Goal: Transaction & Acquisition: Purchase product/service

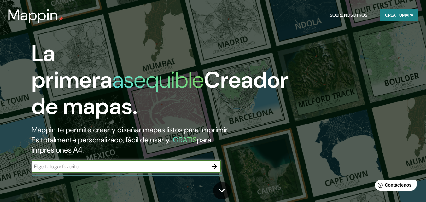
click at [165, 142] on font "Es totalmente personalizado, fácil de usar y..." at bounding box center [102, 140] width 141 height 10
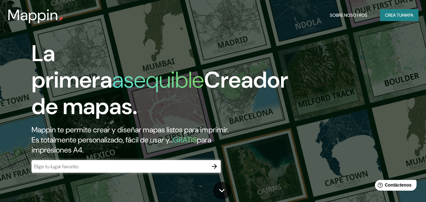
click at [399, 16] on font "Crea tu" at bounding box center [393, 15] width 17 height 6
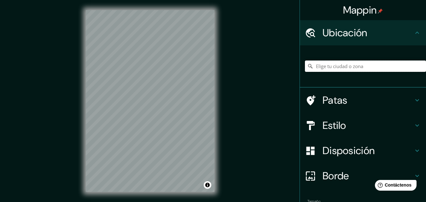
click at [331, 63] on input "Elige tu ciudad o zona" at bounding box center [365, 66] width 121 height 11
click at [354, 66] on input "Elige tu ciudad o zona" at bounding box center [365, 66] width 121 height 11
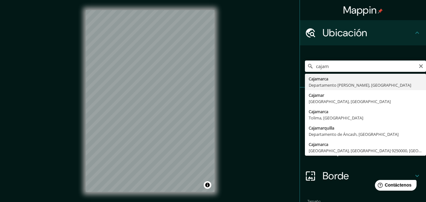
type input "Cajamarca, Departamento de Cajamarca, Perú"
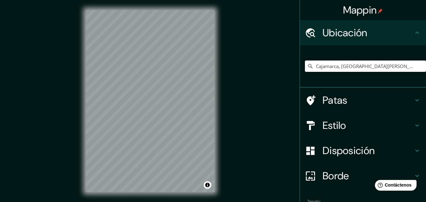
click at [222, 124] on div "© Mapbox © OpenStreetMap Improve this map" at bounding box center [150, 101] width 149 height 202
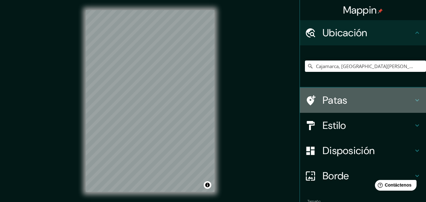
click at [366, 101] on h4 "Patas" at bounding box center [367, 100] width 91 height 13
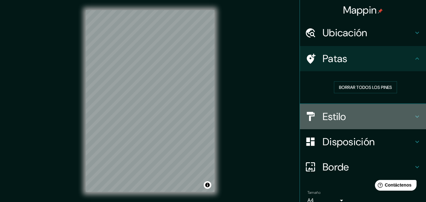
click at [379, 115] on h4 "Estilo" at bounding box center [367, 116] width 91 height 13
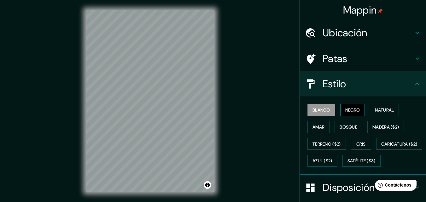
click at [345, 110] on font "Negro" at bounding box center [352, 110] width 15 height 6
click at [376, 107] on font "Natural" at bounding box center [384, 110] width 19 height 6
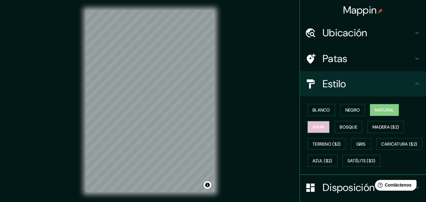
click at [321, 127] on button "Amar" at bounding box center [318, 127] width 22 height 12
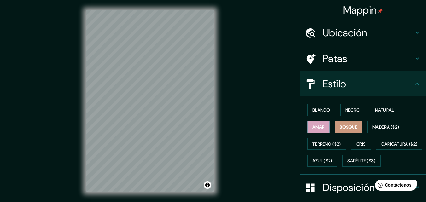
click at [339, 127] on font "Bosque" at bounding box center [348, 127] width 18 height 6
click at [372, 124] on font "Madera ($2)" at bounding box center [385, 127] width 26 height 6
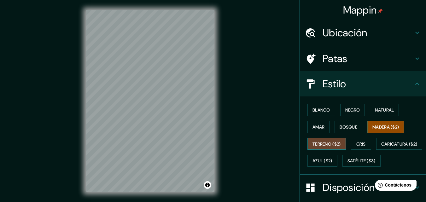
click at [335, 147] on font "Terreno ($2)" at bounding box center [326, 144] width 28 height 8
click at [361, 147] on font "Gris" at bounding box center [360, 144] width 9 height 8
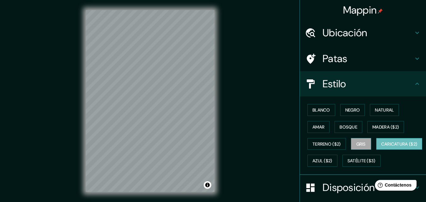
click at [381, 147] on font "Caricatura ($2)" at bounding box center [399, 144] width 36 height 6
click at [332, 164] on font "Azul ($2)" at bounding box center [322, 161] width 20 height 8
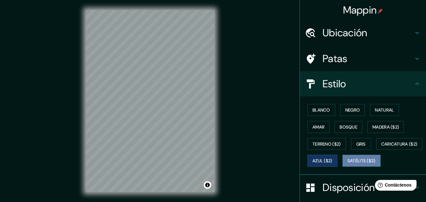
click at [347, 164] on font "Satélite ($3)" at bounding box center [361, 161] width 28 height 6
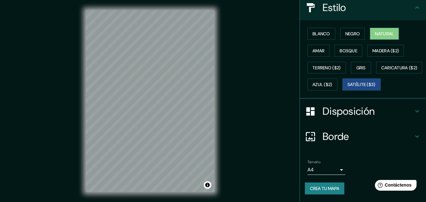
scroll to position [93, 0]
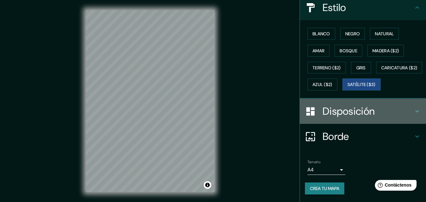
click at [364, 113] on font "Disposición" at bounding box center [348, 111] width 52 height 13
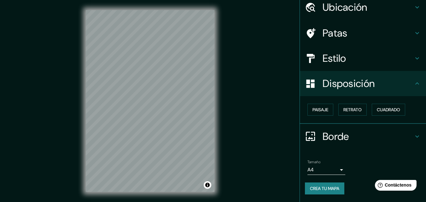
scroll to position [25, 0]
click at [377, 108] on font "Cuadrado" at bounding box center [388, 110] width 23 height 6
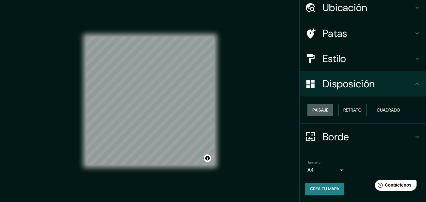
click at [317, 112] on font "Paisaje" at bounding box center [320, 110] width 16 height 6
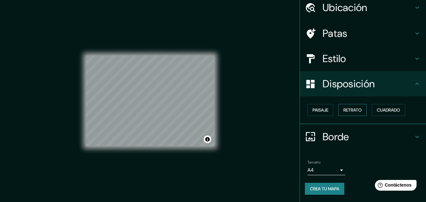
click at [346, 109] on font "Retrato" at bounding box center [352, 110] width 18 height 6
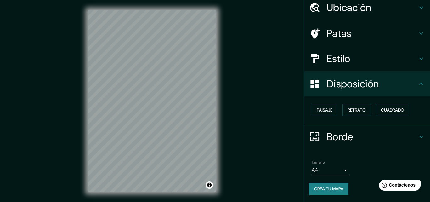
click at [335, 169] on body "Mappin Ubicación Cajamarca, Departamento de Cajamarca, Perú Patas Estilo Dispos…" at bounding box center [215, 101] width 430 height 202
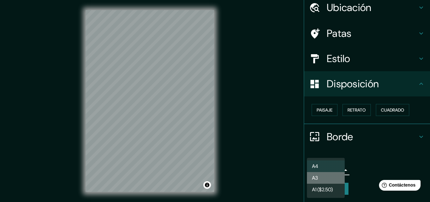
click at [339, 177] on li "A3" at bounding box center [326, 178] width 38 height 12
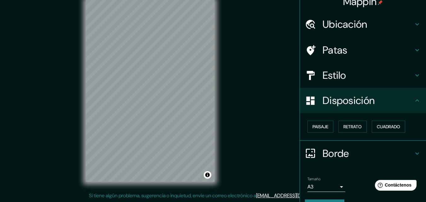
scroll to position [0, 0]
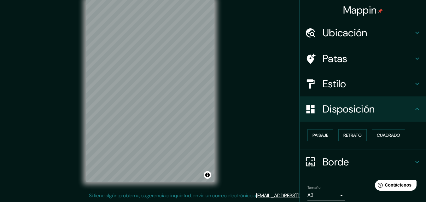
click at [337, 87] on font "Estilo" at bounding box center [334, 83] width 24 height 13
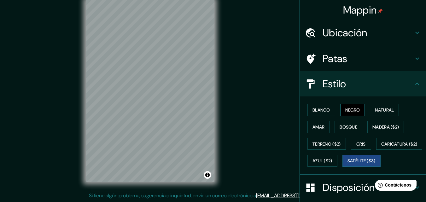
click at [349, 109] on font "Negro" at bounding box center [352, 110] width 15 height 6
click at [387, 109] on font "Natural" at bounding box center [384, 110] width 19 height 6
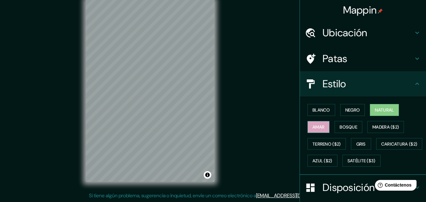
click at [318, 126] on font "Amar" at bounding box center [318, 127] width 12 height 6
click at [361, 59] on h4 "Patas" at bounding box center [367, 58] width 91 height 13
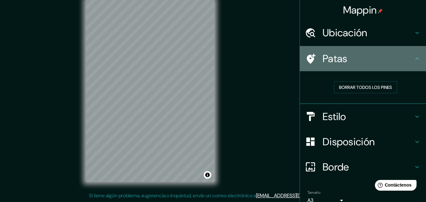
click at [361, 59] on h4 "Patas" at bounding box center [367, 58] width 91 height 13
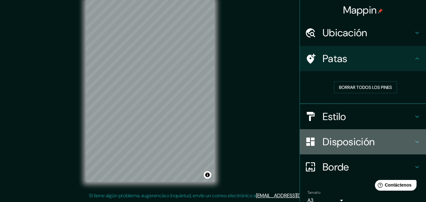
click at [346, 135] on font "Disposición" at bounding box center [348, 141] width 52 height 13
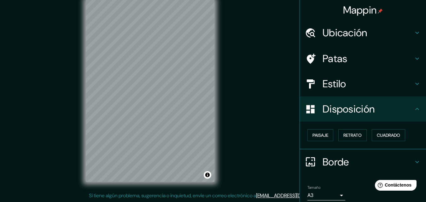
click at [345, 87] on h4 "Estilo" at bounding box center [367, 84] width 91 height 13
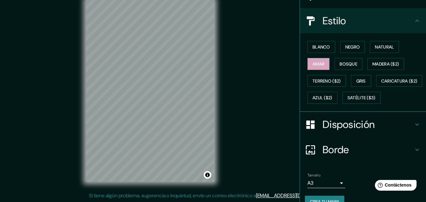
click at [339, 131] on font "Disposición" at bounding box center [348, 124] width 52 height 13
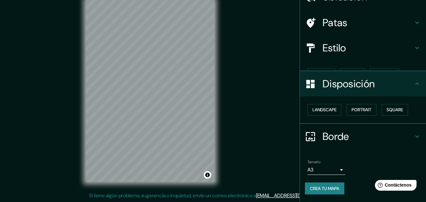
scroll to position [25, 0]
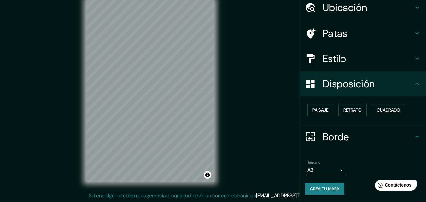
click at [353, 103] on div "Paisaje Retrato Cuadrado" at bounding box center [365, 109] width 121 height 17
click at [353, 109] on font "Retrato" at bounding box center [352, 110] width 18 height 6
click at [324, 112] on font "Paisaje" at bounding box center [320, 110] width 16 height 6
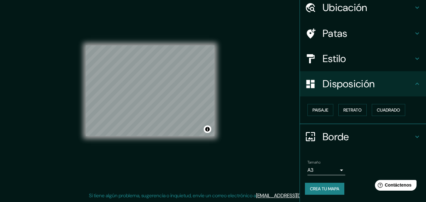
click at [323, 168] on body "Mappin Ubicación Cajamarca, Departamento de Cajamarca, Perú Patas Estilo Dispos…" at bounding box center [213, 91] width 426 height 202
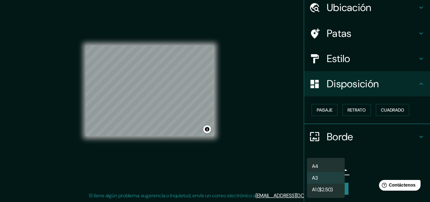
click at [338, 188] on li "A1 ($2.50)" at bounding box center [326, 190] width 38 height 12
type input "a3"
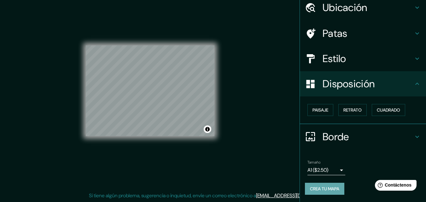
click at [338, 188] on button "Crea tu mapa" at bounding box center [324, 189] width 39 height 12
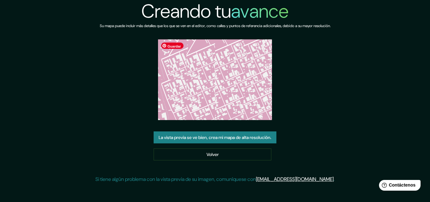
click at [229, 79] on img at bounding box center [215, 79] width 114 height 81
click at [235, 131] on div "Creando tu avance Su mapa puede incluir más detalles que los que se ven en el e…" at bounding box center [215, 94] width 240 height 188
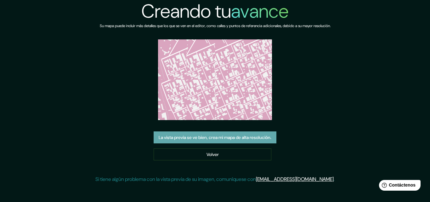
click at [242, 142] on button "La vista previa se ve bien, crea mi mapa de alta resolución." at bounding box center [215, 137] width 123 height 12
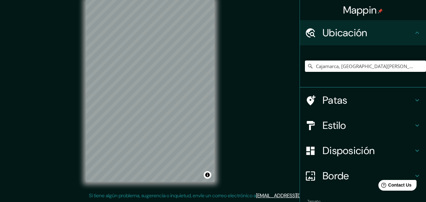
click at [398, 62] on input "Cajamarca, [GEOGRAPHIC_DATA][PERSON_NAME], [GEOGRAPHIC_DATA]" at bounding box center [365, 66] width 121 height 11
click at [408, 67] on input "Cajamarca, Departamento de Cajamarca, Perú" at bounding box center [365, 66] width 121 height 11
click at [413, 66] on input "Cajamarca, Departamento de Cajamarca, Perú" at bounding box center [365, 66] width 121 height 11
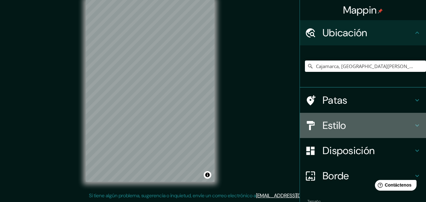
click at [350, 135] on div "Estilo" at bounding box center [363, 125] width 126 height 25
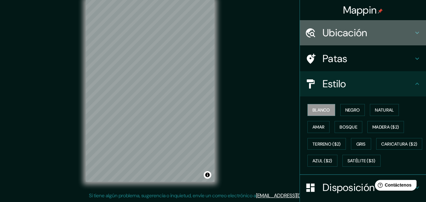
click at [356, 38] on font "Ubicación" at bounding box center [344, 32] width 45 height 13
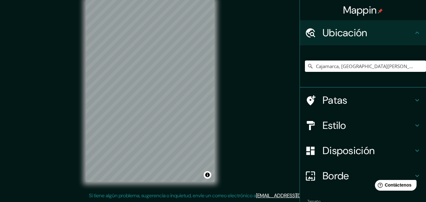
click at [307, 65] on icon at bounding box center [310, 66] width 6 height 6
click at [308, 66] on icon at bounding box center [310, 66] width 4 height 4
click at [343, 64] on input "Cajamarca, Departamento de Cajamarca, Perú" at bounding box center [365, 66] width 121 height 11
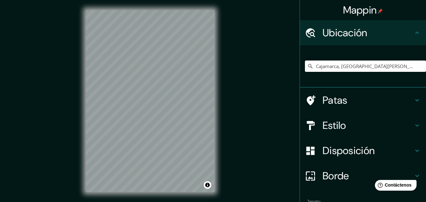
click at [411, 65] on input "Cajamarca, Departamento de Cajamarca, Perú" at bounding box center [365, 66] width 121 height 11
drag, startPoint x: 411, startPoint y: 65, endPoint x: 337, endPoint y: 68, distance: 74.7
click at [337, 68] on input "Cajamarca, Departamento de Cajamarca, Perú" at bounding box center [365, 66] width 121 height 11
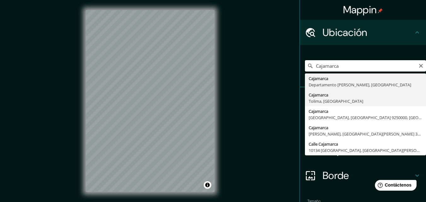
scroll to position [0, 0]
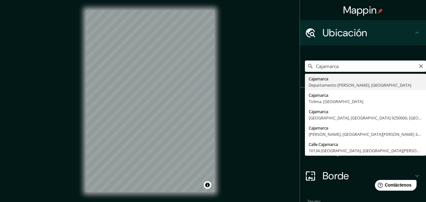
type input "Cajamarca, Departamento de Cajamarca, Perú"
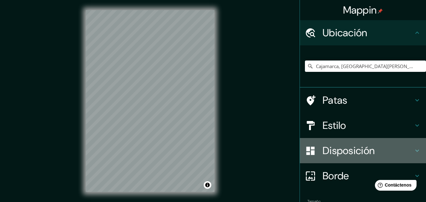
click at [383, 154] on h4 "Disposición" at bounding box center [367, 150] width 91 height 13
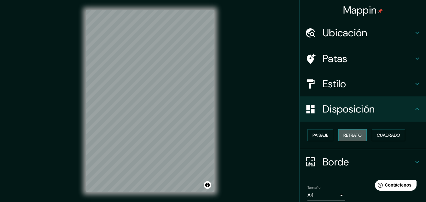
click at [345, 137] on font "Retrato" at bounding box center [352, 135] width 18 height 6
click at [355, 136] on font "Retrato" at bounding box center [352, 135] width 18 height 6
click at [377, 136] on font "Cuadrado" at bounding box center [388, 135] width 23 height 6
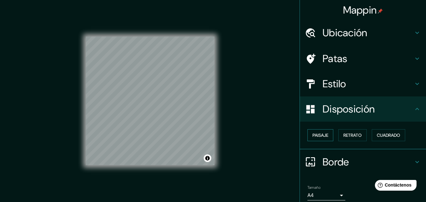
click at [312, 132] on font "Paisaje" at bounding box center [320, 135] width 16 height 6
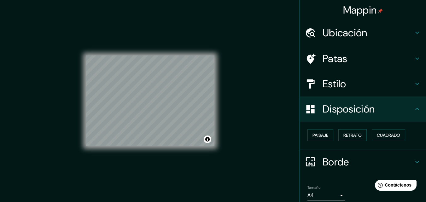
scroll to position [25, 0]
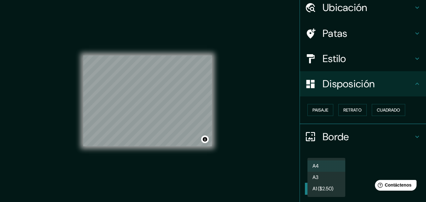
click at [335, 170] on body "Mappin Ubicación Cajamarca, Departamento de Cajamarca, Perú Patas Estilo Dispos…" at bounding box center [213, 101] width 426 height 202
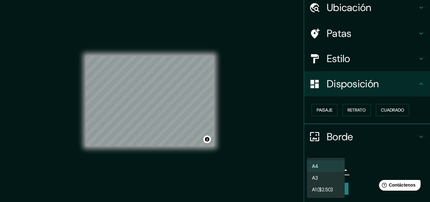
click at [330, 179] on li "A3" at bounding box center [326, 178] width 38 height 12
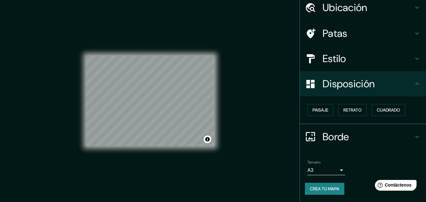
click at [355, 61] on h4 "Estilo" at bounding box center [367, 58] width 91 height 13
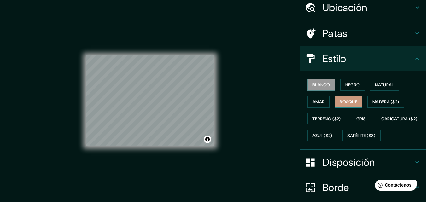
click at [344, 104] on font "Bosque" at bounding box center [348, 102] width 18 height 6
click at [319, 103] on font "Amar" at bounding box center [318, 102] width 12 height 6
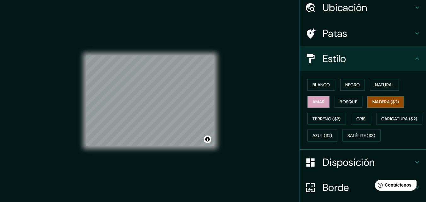
click at [378, 104] on font "Madera ($2)" at bounding box center [385, 102] width 26 height 6
click at [381, 84] on font "Natural" at bounding box center [384, 85] width 19 height 6
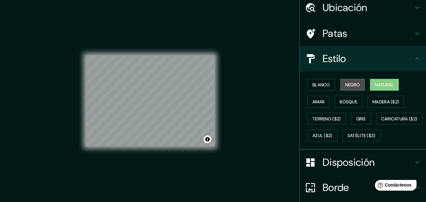
click at [354, 82] on font "Negro" at bounding box center [352, 85] width 15 height 8
click at [375, 84] on font "Natural" at bounding box center [384, 85] width 19 height 6
click at [318, 87] on font "Blanco" at bounding box center [321, 85] width 18 height 6
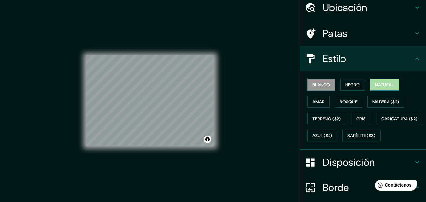
click at [384, 84] on font "Natural" at bounding box center [384, 85] width 19 height 6
click at [378, 86] on font "Natural" at bounding box center [384, 85] width 19 height 6
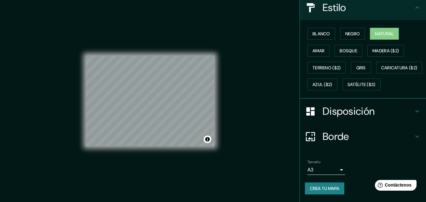
scroll to position [10, 0]
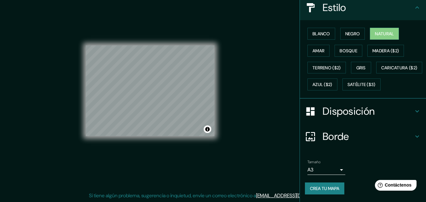
click at [355, 133] on h4 "Borde" at bounding box center [367, 136] width 91 height 13
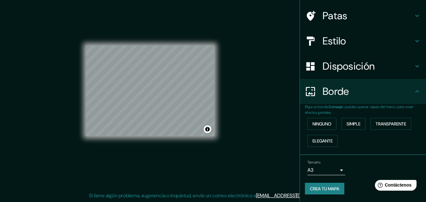
scroll to position [43, 0]
click at [327, 124] on font "Ninguno" at bounding box center [321, 124] width 19 height 6
click at [349, 123] on font "Simple" at bounding box center [353, 124] width 14 height 6
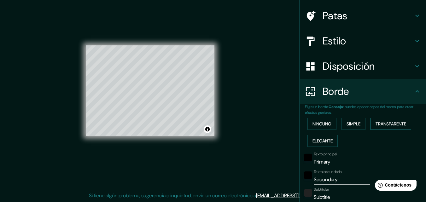
click at [382, 123] on font "Transparente" at bounding box center [390, 124] width 31 height 6
click at [326, 140] on font "Elegante" at bounding box center [322, 141] width 20 height 6
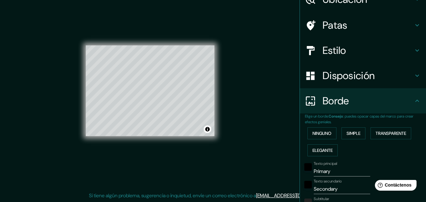
scroll to position [0, 0]
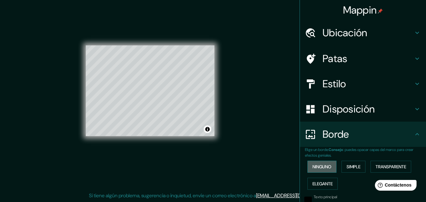
click at [324, 164] on font "Ninguno" at bounding box center [321, 167] width 19 height 6
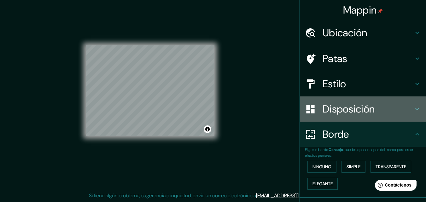
click at [338, 109] on font "Disposición" at bounding box center [348, 108] width 52 height 13
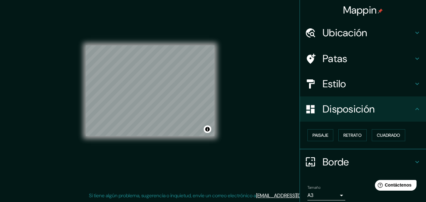
click at [337, 84] on font "Estilo" at bounding box center [334, 83] width 24 height 13
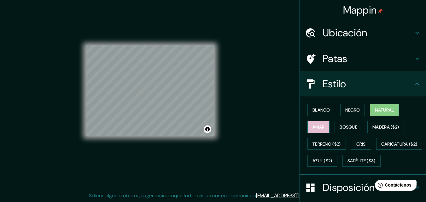
click at [315, 128] on font "Amar" at bounding box center [318, 127] width 12 height 6
click at [207, 129] on button "Activar o desactivar atribución" at bounding box center [208, 129] width 8 height 8
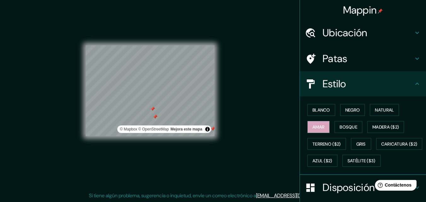
click at [334, 58] on font "Patas" at bounding box center [334, 58] width 25 height 13
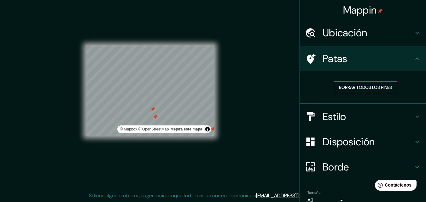
click at [347, 88] on font "Borrar todos los pines" at bounding box center [365, 87] width 53 height 6
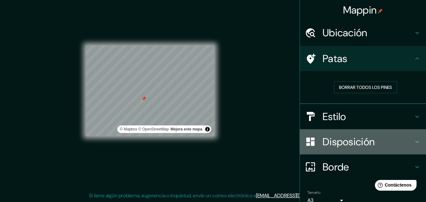
click at [343, 143] on font "Disposición" at bounding box center [348, 141] width 52 height 13
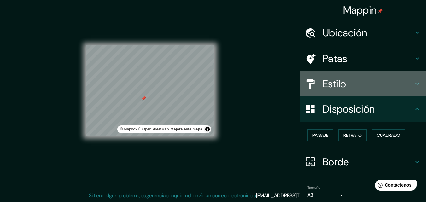
click at [331, 82] on font "Estilo" at bounding box center [334, 83] width 24 height 13
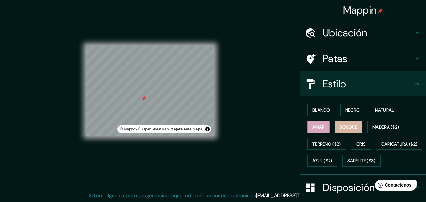
click at [342, 127] on font "Bosque" at bounding box center [348, 127] width 18 height 6
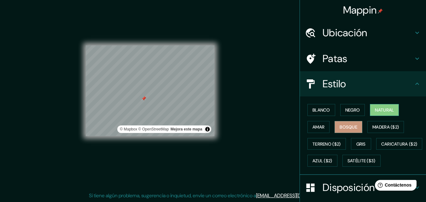
click at [375, 110] on font "Natural" at bounding box center [384, 110] width 19 height 6
click at [315, 126] on font "Amar" at bounding box center [318, 127] width 12 height 6
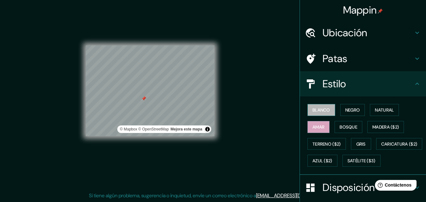
click at [317, 114] on button "Blanco" at bounding box center [321, 110] width 28 height 12
click at [315, 128] on font "Amar" at bounding box center [318, 127] width 12 height 6
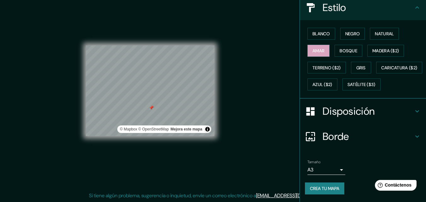
scroll to position [93, 0]
click at [320, 186] on font "Crea tu mapa" at bounding box center [324, 189] width 29 height 6
click at [313, 191] on font "Crea tu mapa" at bounding box center [324, 189] width 29 height 6
click at [322, 187] on font "Crea tu mapa" at bounding box center [324, 189] width 29 height 6
click at [252, 131] on div "Mappin Ubicación Cajamarca, Departamento de Cajamarca, Perú Patas Estilo Blanco…" at bounding box center [213, 96] width 426 height 212
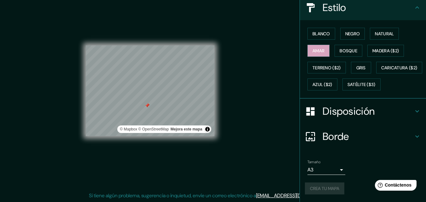
click at [252, 131] on div "Mappin Ubicación Cajamarca, Departamento de Cajamarca, Perú Patas Estilo Blanco…" at bounding box center [213, 96] width 426 height 212
click at [327, 189] on div "Crea tu mapa" at bounding box center [363, 188] width 116 height 12
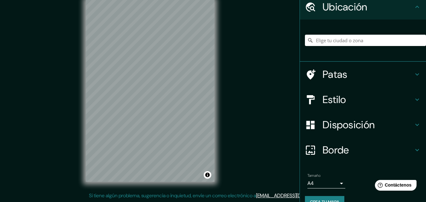
scroll to position [39, 0]
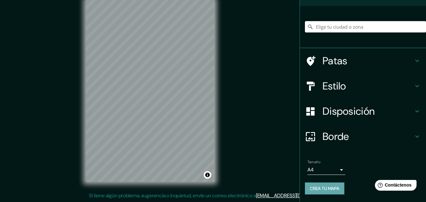
click at [330, 190] on font "Crea tu mapa" at bounding box center [324, 189] width 29 height 6
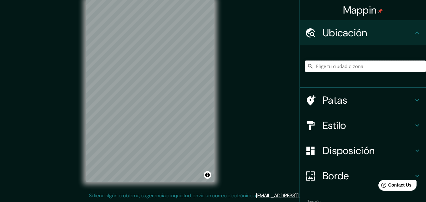
click at [352, 69] on input "Elige tu ciudad o zona" at bounding box center [365, 66] width 121 height 11
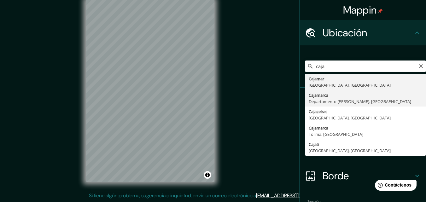
type input "Cajamarca, [GEOGRAPHIC_DATA][PERSON_NAME], [GEOGRAPHIC_DATA]"
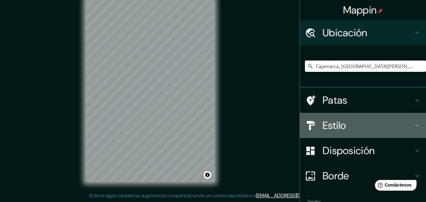
click at [340, 121] on font "Estilo" at bounding box center [334, 125] width 24 height 13
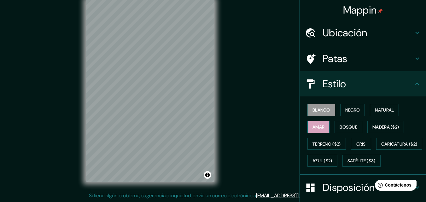
click at [318, 126] on font "Amar" at bounding box center [318, 127] width 12 height 6
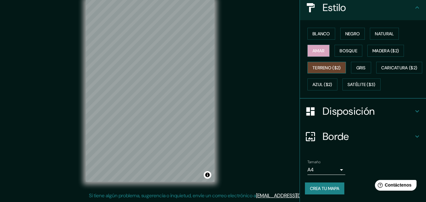
scroll to position [93, 0]
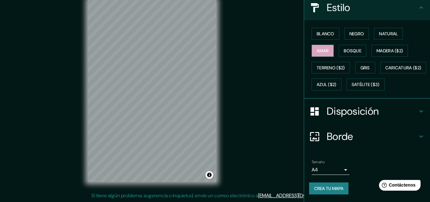
click at [335, 173] on body "Mappin Ubicación Cajamarca, Departamento de Cajamarca, Perú Patas Estilo Blanco…" at bounding box center [215, 91] width 430 height 202
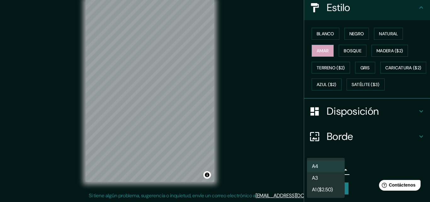
click at [328, 182] on li "A3" at bounding box center [326, 178] width 38 height 12
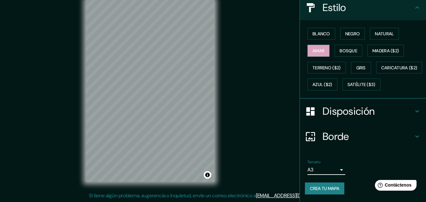
click at [354, 117] on font "Disposición" at bounding box center [348, 111] width 52 height 13
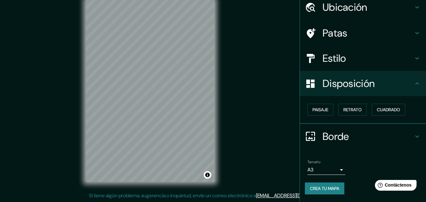
scroll to position [25, 0]
click at [322, 113] on font "Paisaje" at bounding box center [320, 110] width 16 height 8
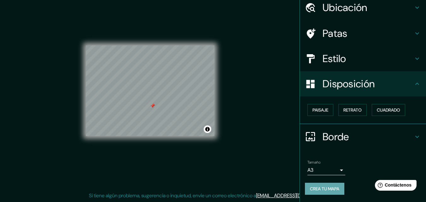
click at [325, 185] on font "Crea tu mapa" at bounding box center [324, 189] width 29 height 8
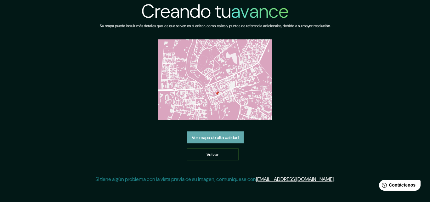
click at [214, 135] on font "Ver mapa de alta calidad" at bounding box center [215, 138] width 47 height 6
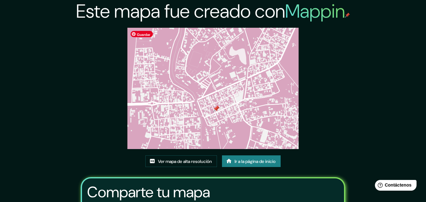
scroll to position [78, 0]
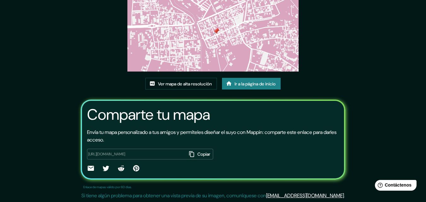
click at [233, 56] on img at bounding box center [212, 10] width 171 height 121
click at [228, 56] on img at bounding box center [212, 10] width 171 height 121
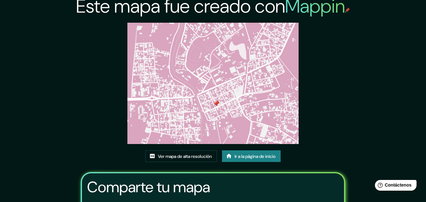
scroll to position [0, 0]
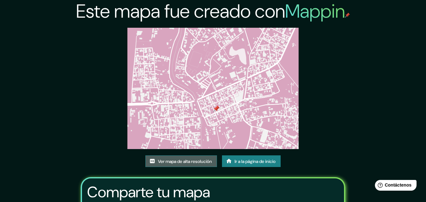
click at [182, 160] on font "Ver mapa de alta resolución" at bounding box center [185, 162] width 54 height 6
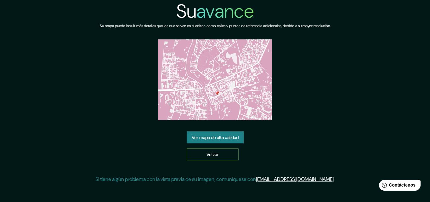
drag, startPoint x: 2, startPoint y: 1, endPoint x: 220, endPoint y: 151, distance: 264.4
click at [220, 151] on link "Volver" at bounding box center [213, 154] width 52 height 12
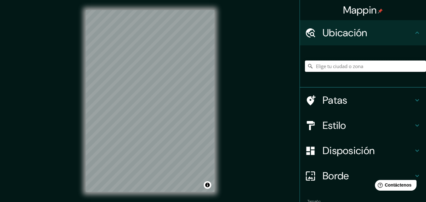
click at [348, 68] on input "Elige tu ciudad o zona" at bounding box center [365, 66] width 121 height 11
type input "Cajamarca, Departamento de Cajamarca, Perú"
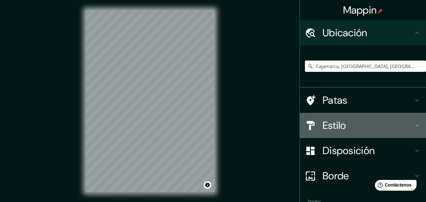
click at [353, 127] on h4 "Estilo" at bounding box center [367, 125] width 91 height 13
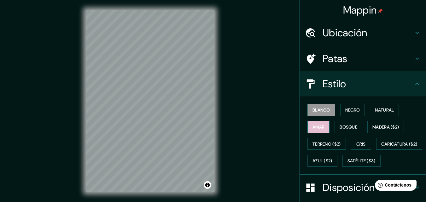
click at [316, 126] on font "Amar" at bounding box center [318, 127] width 12 height 6
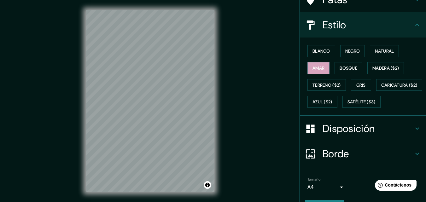
scroll to position [93, 0]
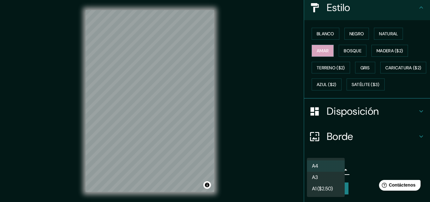
click at [338, 170] on body "Mappin Ubicación Cajamarca, Departamento de Cajamarca, Perú Cajamar São Paulo, …" at bounding box center [215, 101] width 430 height 202
click at [328, 181] on li "A3" at bounding box center [326, 178] width 38 height 12
type input "a4"
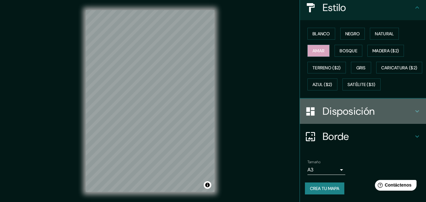
click at [355, 114] on font "Disposición" at bounding box center [348, 111] width 52 height 13
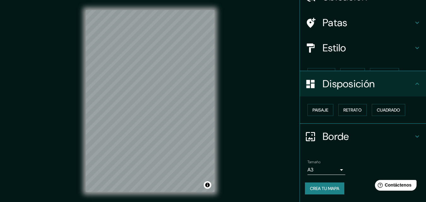
scroll to position [25, 0]
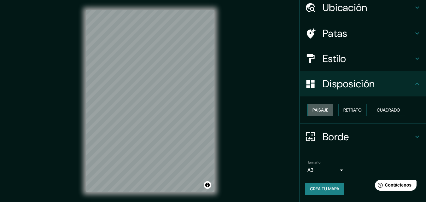
click at [317, 106] on button "Paisaje" at bounding box center [320, 110] width 26 height 12
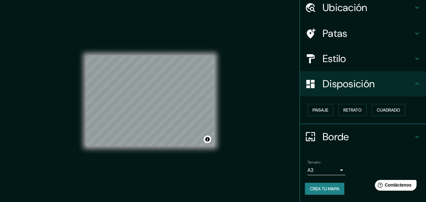
click at [333, 191] on font "Crea tu mapa" at bounding box center [324, 189] width 29 height 6
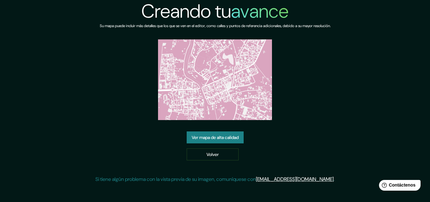
click at [223, 133] on font "Ver mapa de alta calidad" at bounding box center [215, 137] width 47 height 8
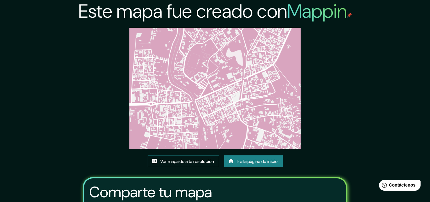
drag, startPoint x: 277, startPoint y: 37, endPoint x: 276, endPoint y: 41, distance: 3.9
click at [277, 37] on div "Este mapa fue creado con Mappin Ver mapa de alta resolución Ir a la página de i…" at bounding box center [215, 140] width 280 height 280
click at [276, 159] on font "Ir a la página de inicio" at bounding box center [257, 162] width 41 height 6
click at [192, 159] on font "Ver mapa de alta resolución" at bounding box center [187, 162] width 54 height 6
click at [186, 159] on font "Ver mapa de alta resolución" at bounding box center [187, 162] width 54 height 6
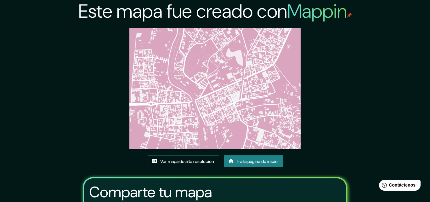
click at [260, 159] on font "Ir a la página de inicio" at bounding box center [257, 162] width 41 height 6
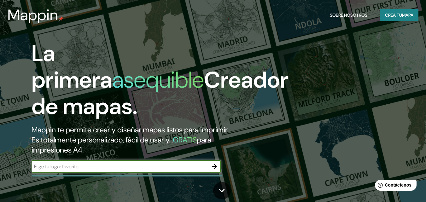
click at [153, 170] on input "text" at bounding box center [120, 166] width 176 height 7
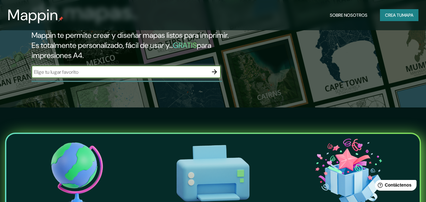
scroll to position [221, 0]
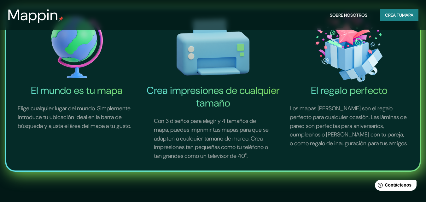
click at [95, 96] on font "El mundo es tu mapa" at bounding box center [77, 90] width 92 height 13
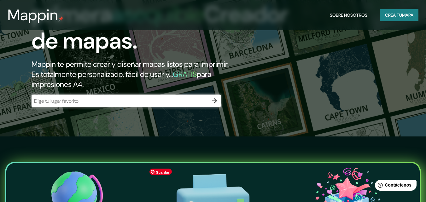
scroll to position [63, 0]
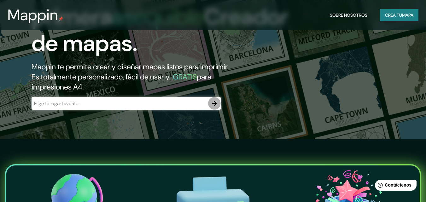
click at [211, 103] on icon "button" at bounding box center [215, 104] width 8 height 8
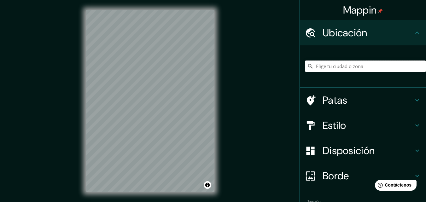
click at [321, 65] on input "Elige tu ciudad o zona" at bounding box center [365, 66] width 121 height 11
type input "[GEOGRAPHIC_DATA]"
